Goal: Transaction & Acquisition: Purchase product/service

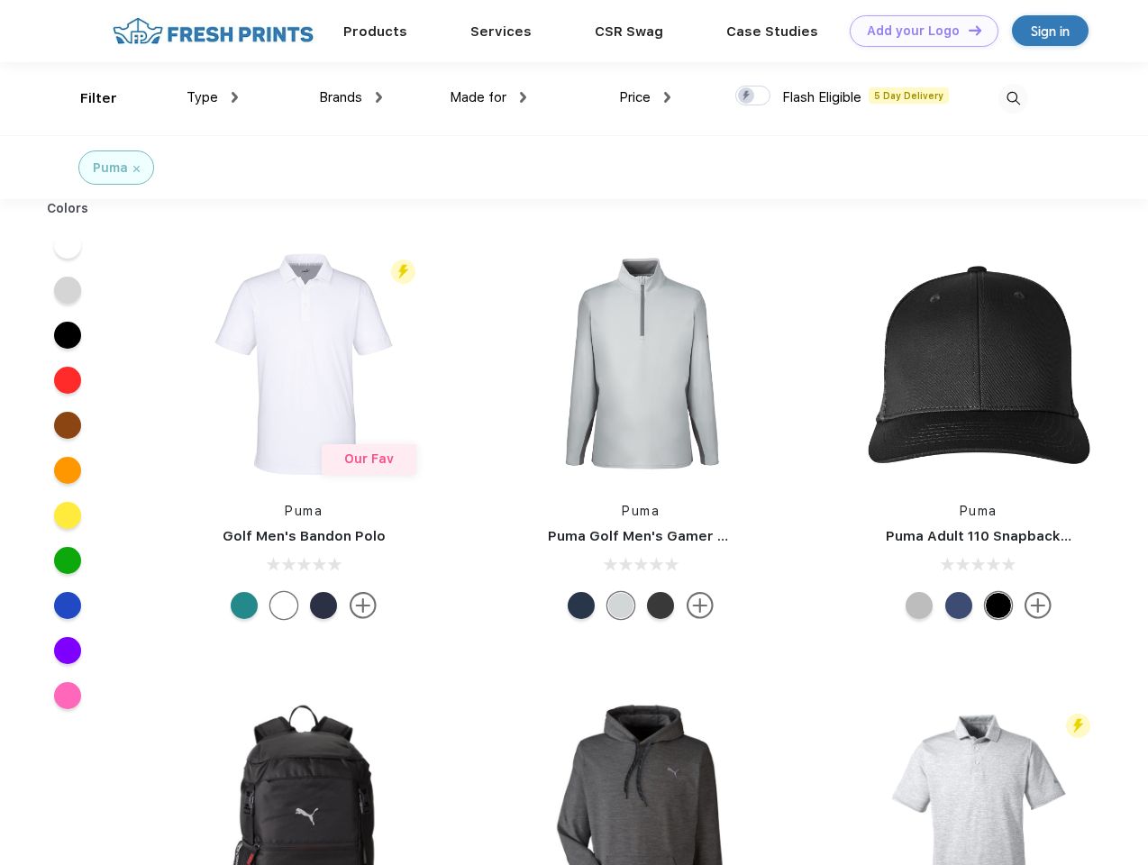
click at [917, 31] on link "Add your Logo Design Tool" at bounding box center [924, 31] width 149 height 32
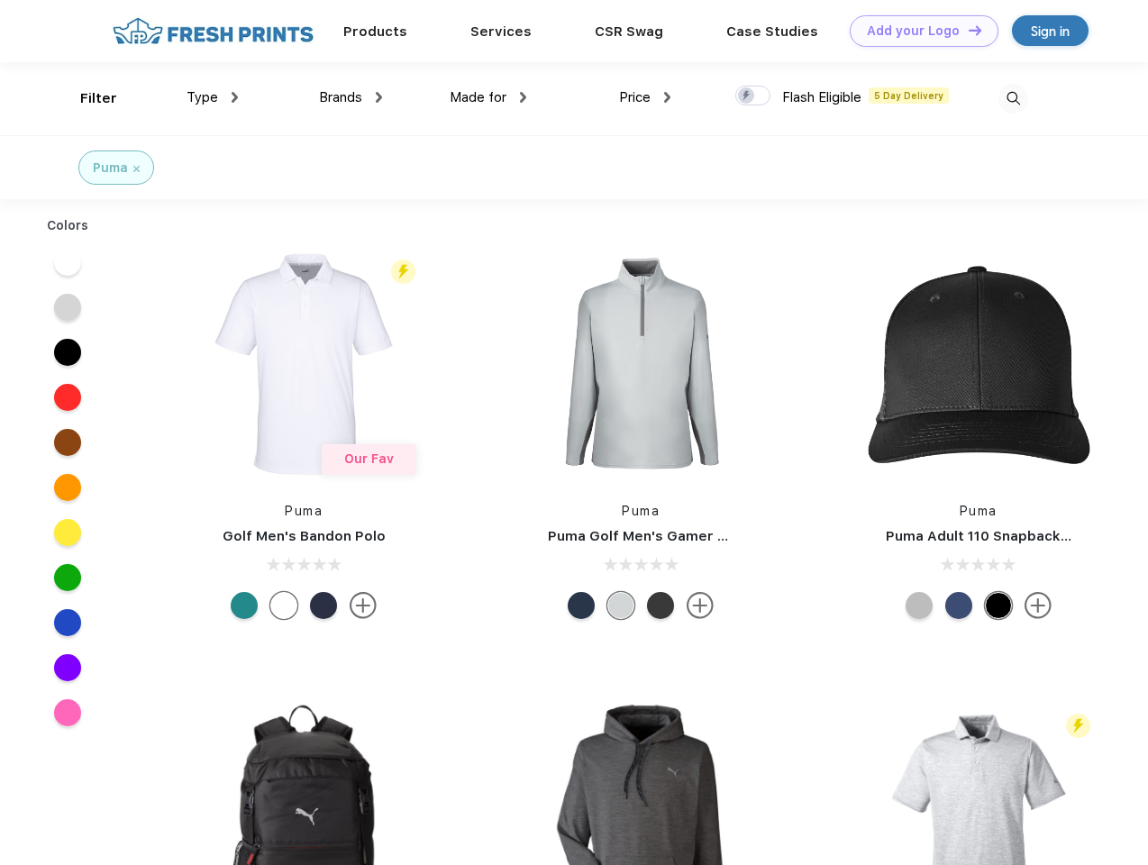
click at [0, 0] on div "Design Tool" at bounding box center [0, 0] width 0 height 0
click at [967, 30] on link "Add your Logo Design Tool" at bounding box center [924, 31] width 149 height 32
click at [86, 98] on div "Filter" at bounding box center [98, 98] width 37 height 21
click at [213, 97] on span "Type" at bounding box center [203, 97] width 32 height 16
click at [350, 97] on span "Brands" at bounding box center [340, 97] width 43 height 16
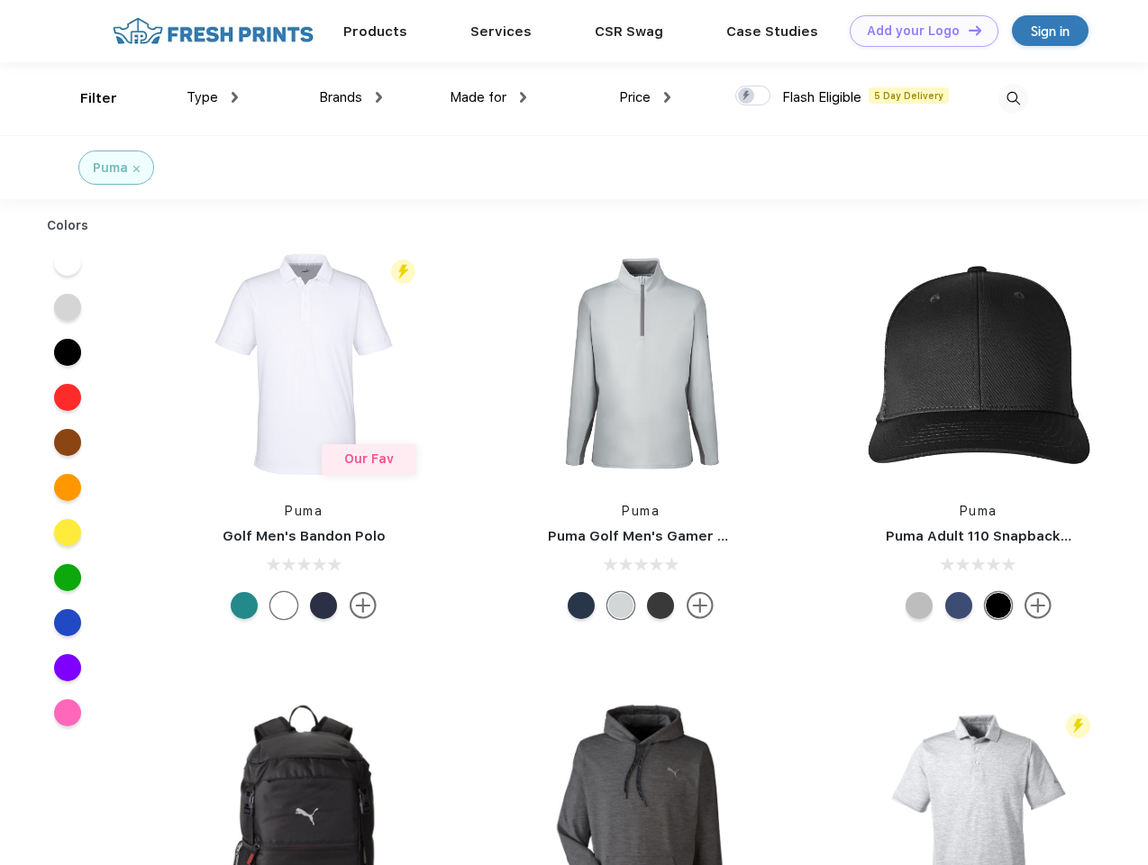
click at [488, 97] on span "Made for" at bounding box center [478, 97] width 57 height 16
click at [645, 97] on span "Price" at bounding box center [635, 97] width 32 height 16
click at [753, 96] on div at bounding box center [752, 96] width 35 height 20
click at [747, 96] on input "checkbox" at bounding box center [741, 91] width 12 height 12
click at [1013, 98] on img at bounding box center [1013, 99] width 30 height 30
